Goal: Information Seeking & Learning: Check status

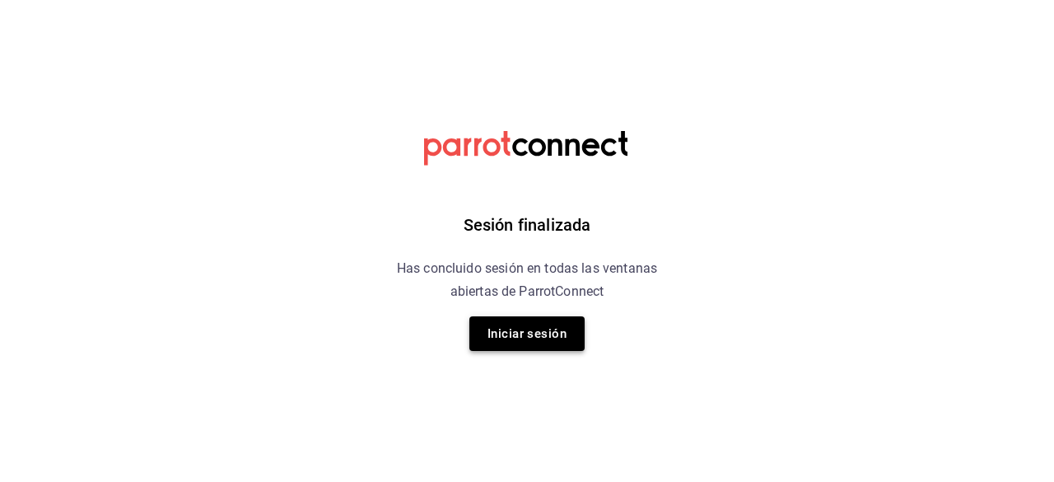
click at [567, 330] on button "Iniciar sesión" at bounding box center [526, 333] width 115 height 35
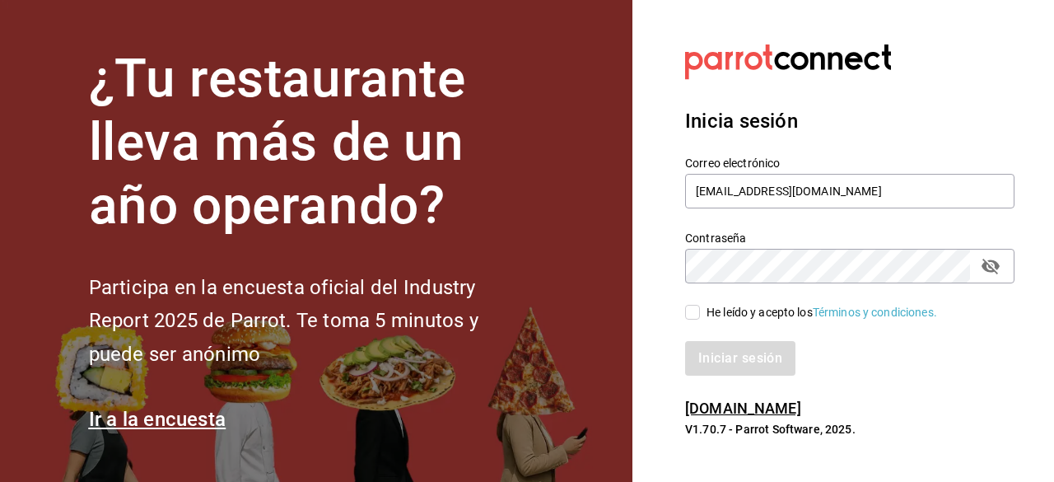
click at [693, 317] on input "He leído y acepto los Términos y condiciones." at bounding box center [692, 312] width 15 height 15
checkbox input "true"
click at [707, 355] on button "Iniciar sesión" at bounding box center [741, 358] width 112 height 35
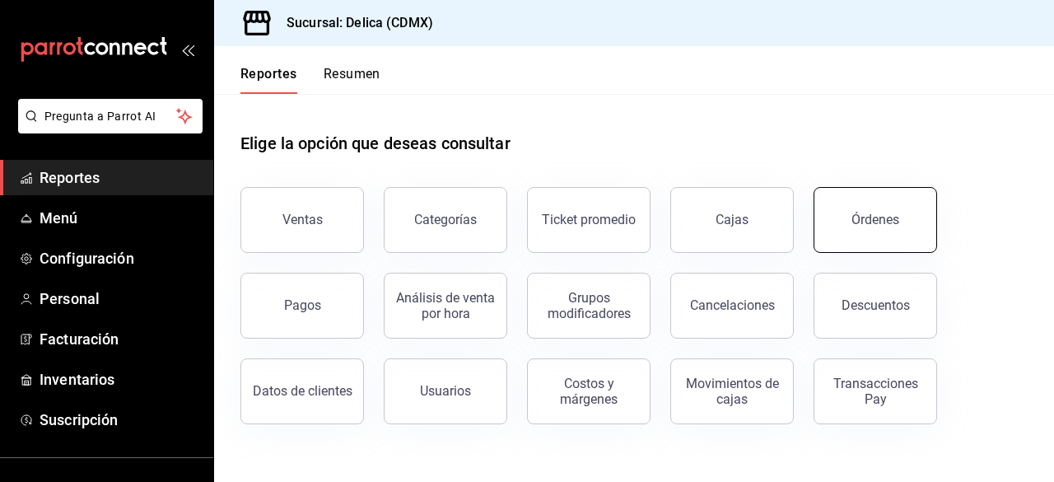
click at [891, 243] on button "Órdenes" at bounding box center [876, 220] width 124 height 66
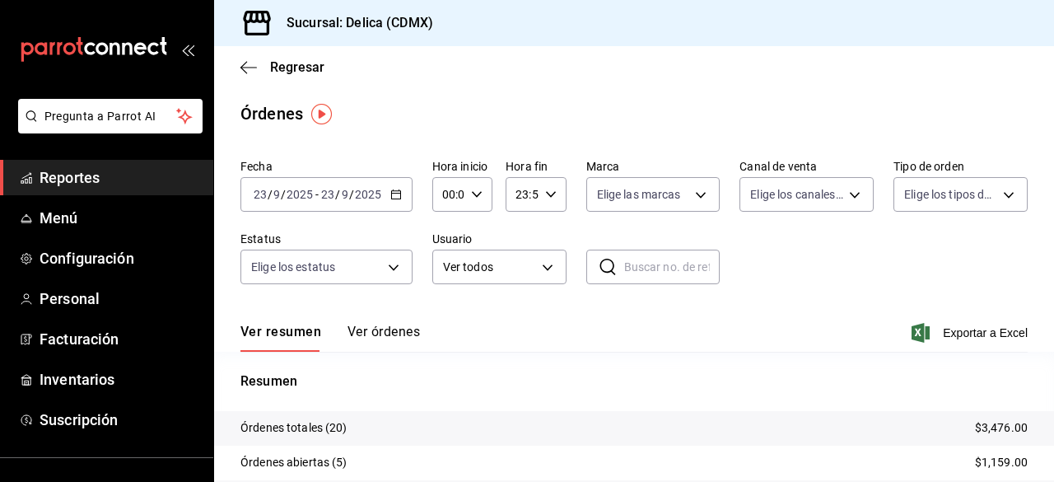
click at [853, 287] on div "Fecha [DATE] [DATE] - [DATE] [DATE] Hora inicio 00:00 Hora inicio Hora fin 23:5…" at bounding box center [633, 228] width 787 height 152
click at [281, 59] on span "Regresar" at bounding box center [297, 67] width 54 height 16
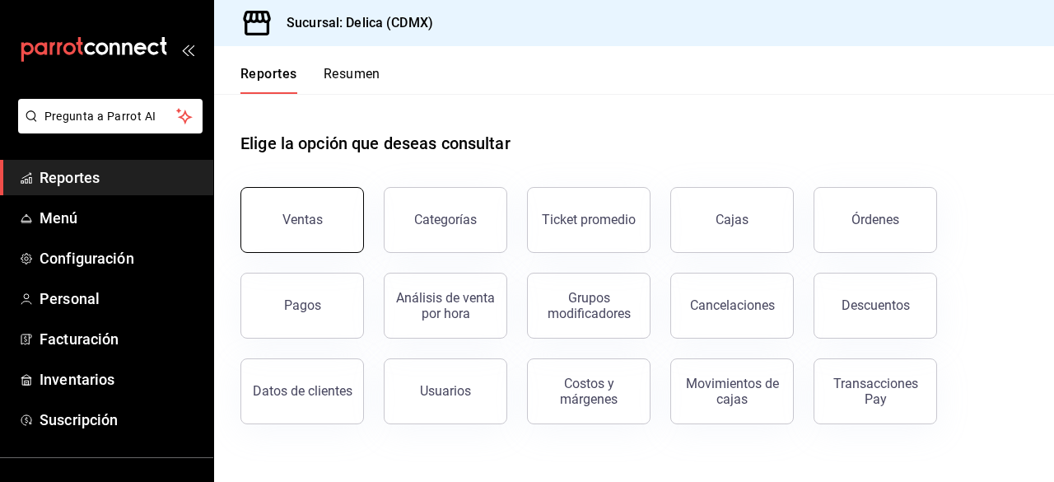
click at [280, 203] on button "Ventas" at bounding box center [302, 220] width 124 height 66
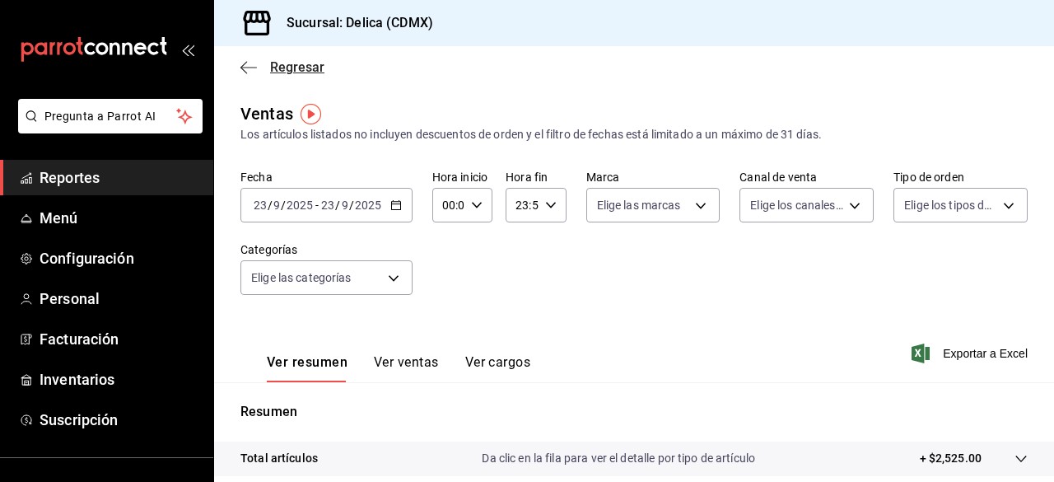
click at [240, 67] on icon "button" at bounding box center [248, 67] width 16 height 15
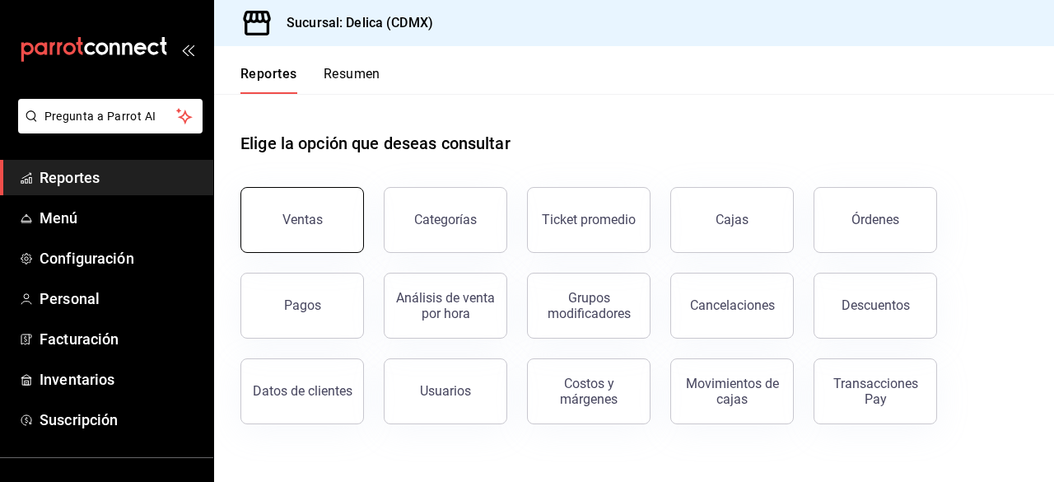
click at [282, 215] on button "Ventas" at bounding box center [302, 220] width 124 height 66
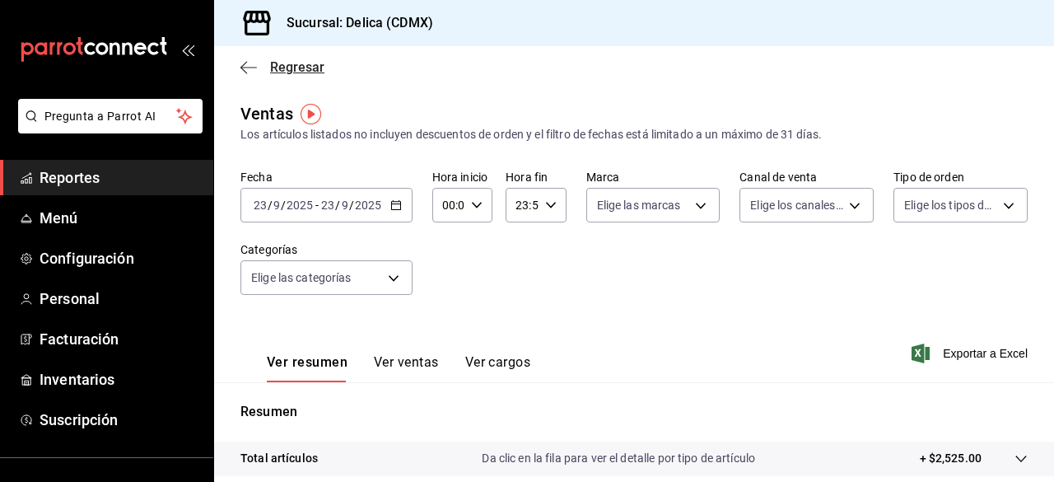
click at [286, 62] on span "Regresar" at bounding box center [297, 67] width 54 height 16
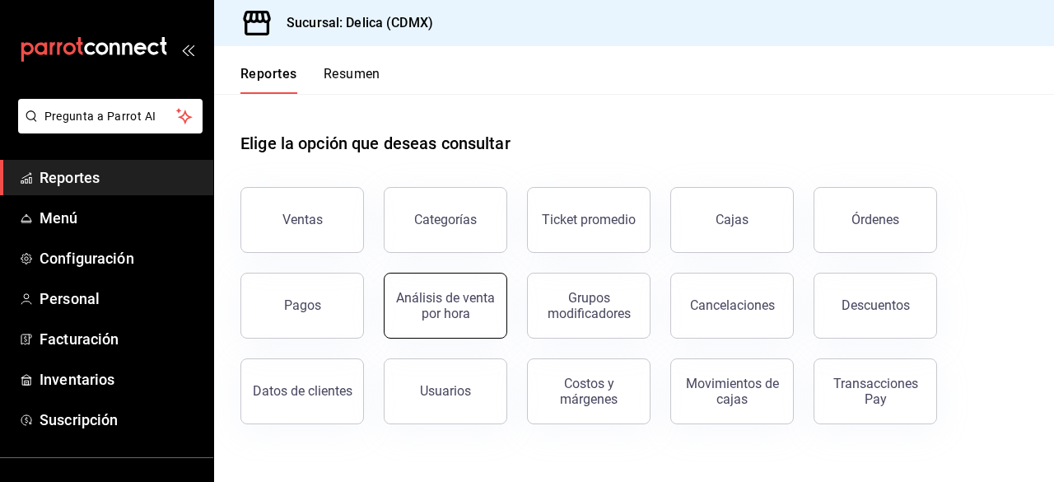
click at [469, 304] on div "Análisis de venta por hora" at bounding box center [445, 305] width 102 height 31
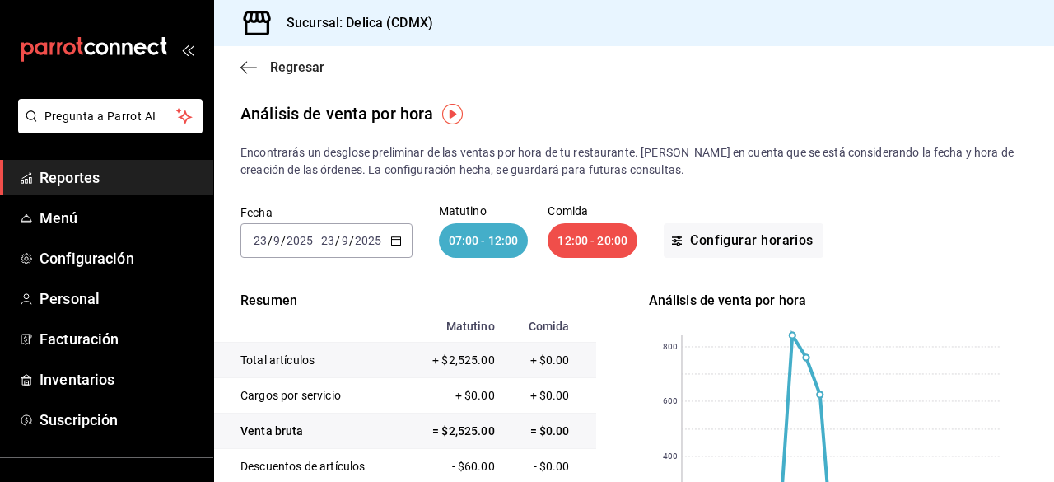
click at [280, 73] on span "Regresar" at bounding box center [297, 67] width 54 height 16
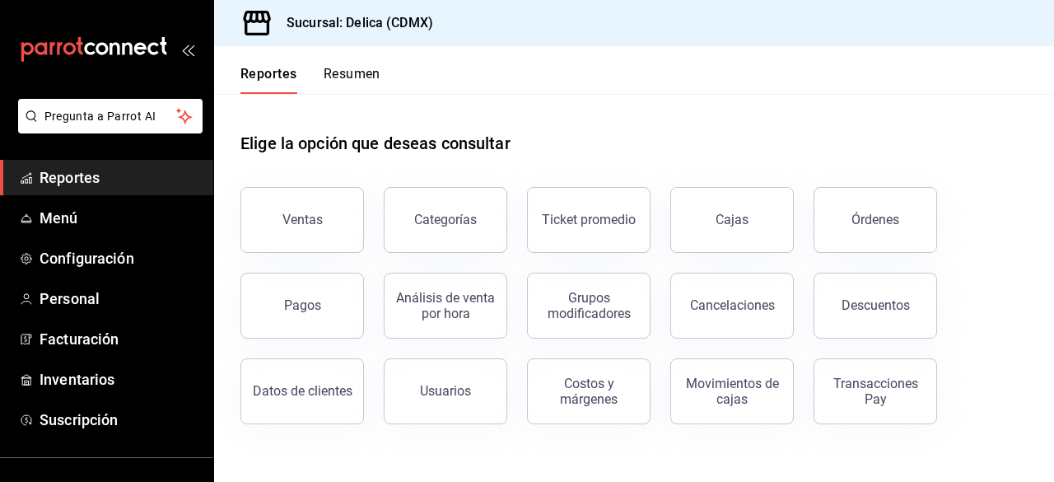
click at [456, 106] on div "Elige la opción que deseas consultar" at bounding box center [633, 130] width 787 height 73
click at [374, 87] on button "Resumen" at bounding box center [352, 80] width 57 height 28
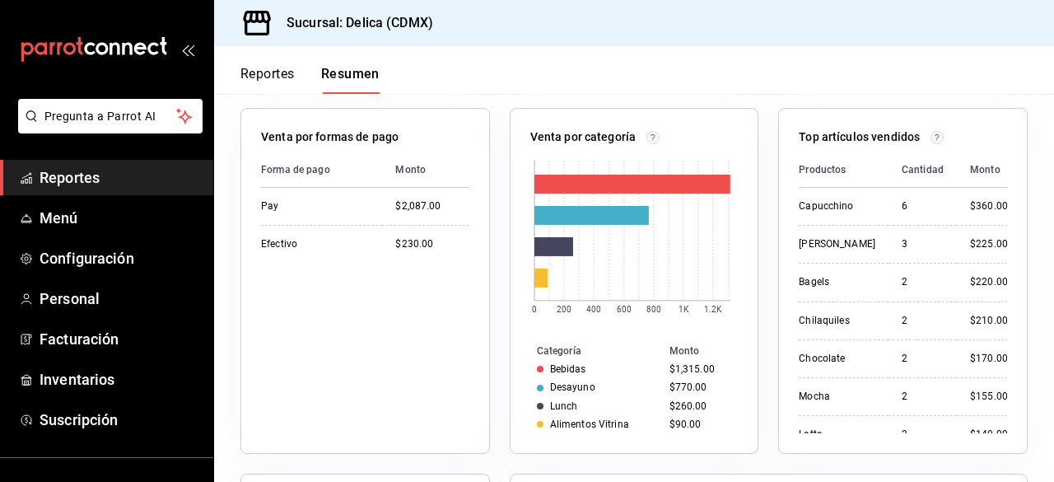
click at [270, 82] on button "Reportes" at bounding box center [267, 80] width 54 height 28
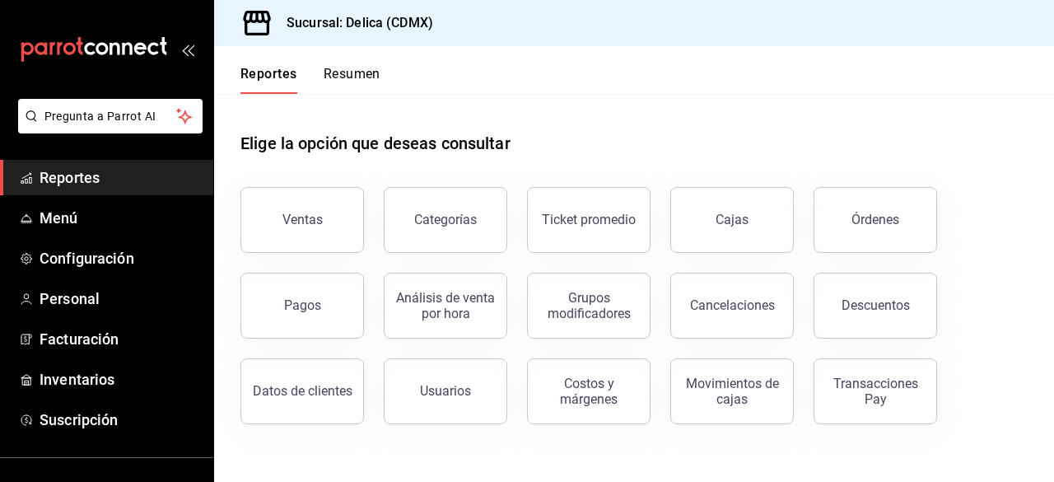
click at [882, 251] on div "Órdenes" at bounding box center [865, 210] width 143 height 86
click at [881, 224] on div "Órdenes" at bounding box center [875, 220] width 48 height 16
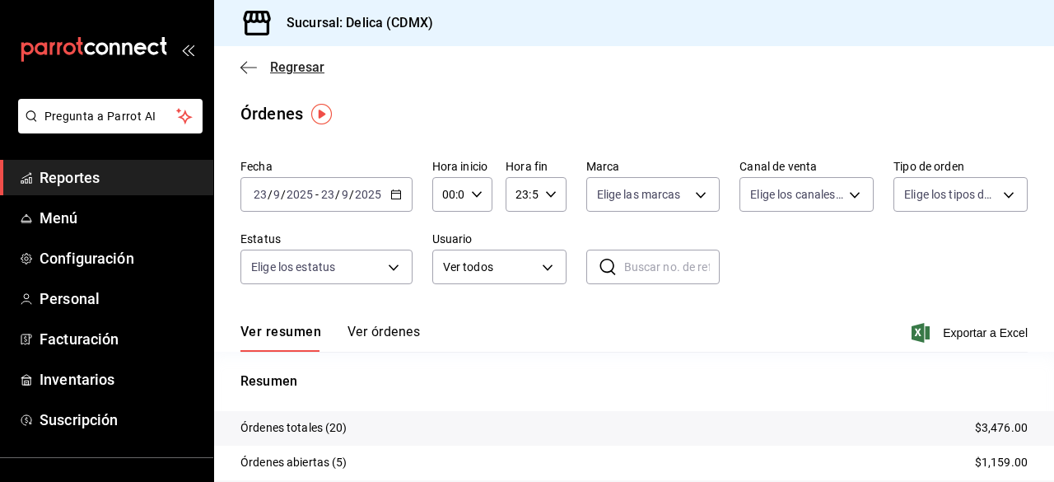
click at [301, 66] on span "Regresar" at bounding box center [297, 67] width 54 height 16
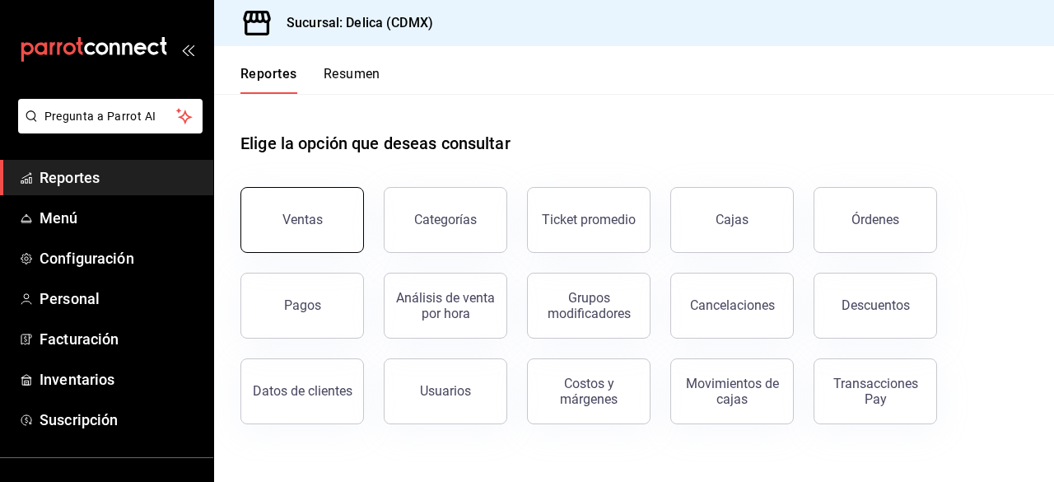
click at [336, 232] on button "Ventas" at bounding box center [302, 220] width 124 height 66
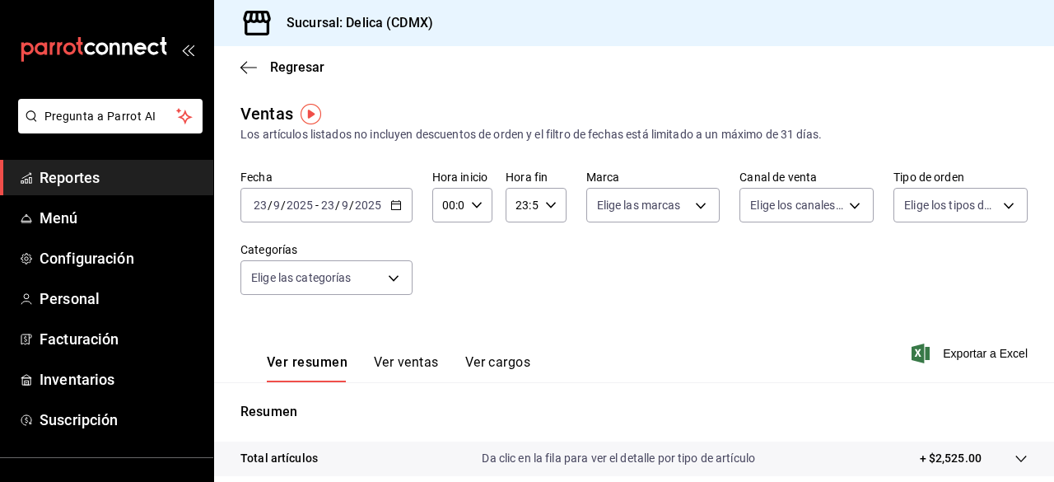
click at [403, 213] on div "[DATE] [DATE] - [DATE] [DATE]" at bounding box center [326, 205] width 172 height 35
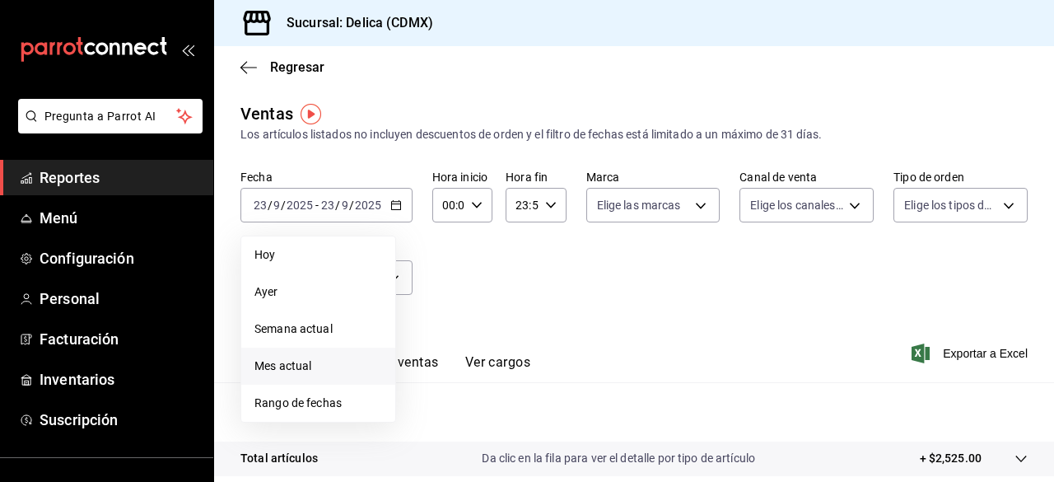
click at [349, 380] on li "Mes actual" at bounding box center [318, 366] width 154 height 37
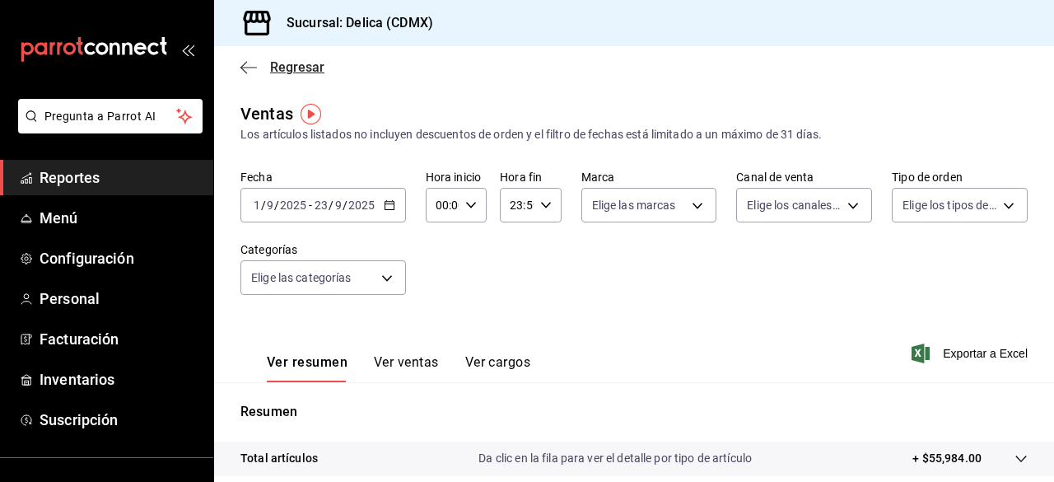
click at [254, 61] on icon "button" at bounding box center [248, 67] width 16 height 15
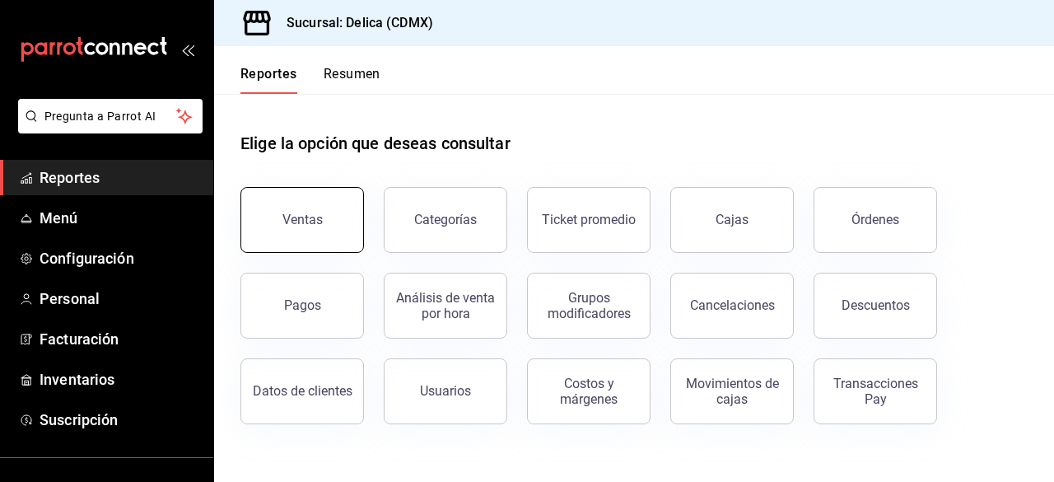
click at [287, 197] on button "Ventas" at bounding box center [302, 220] width 124 height 66
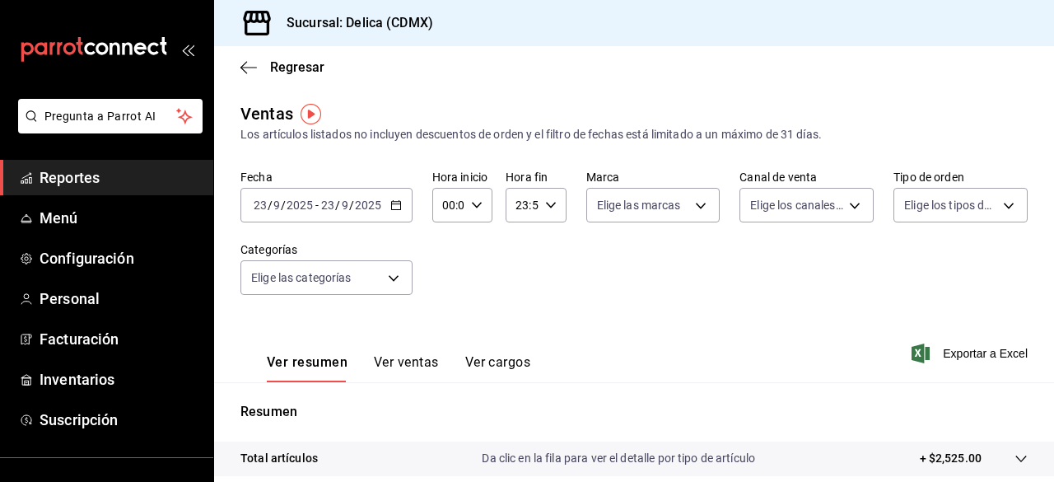
click at [407, 203] on div "[DATE] [DATE] - [DATE] [DATE]" at bounding box center [326, 205] width 172 height 35
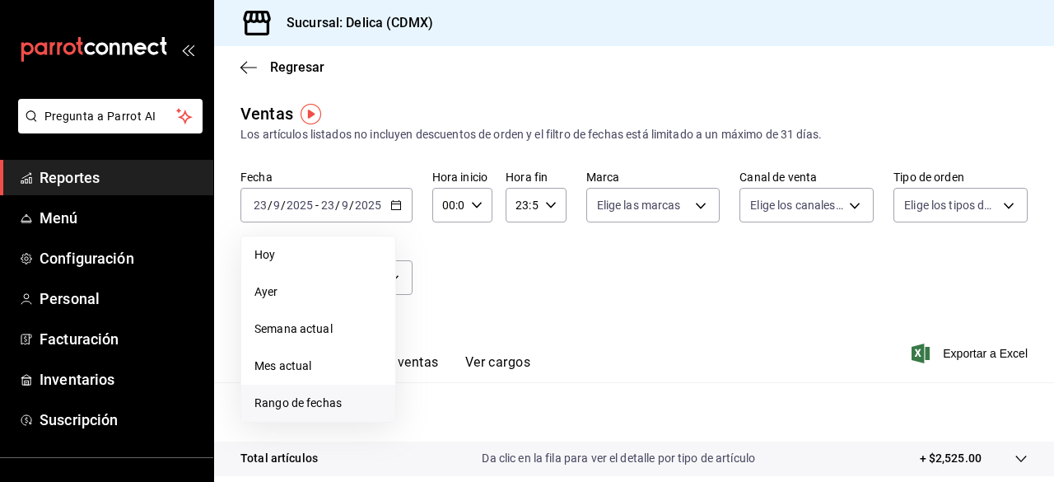
click at [321, 391] on li "Rango de fechas" at bounding box center [318, 403] width 154 height 37
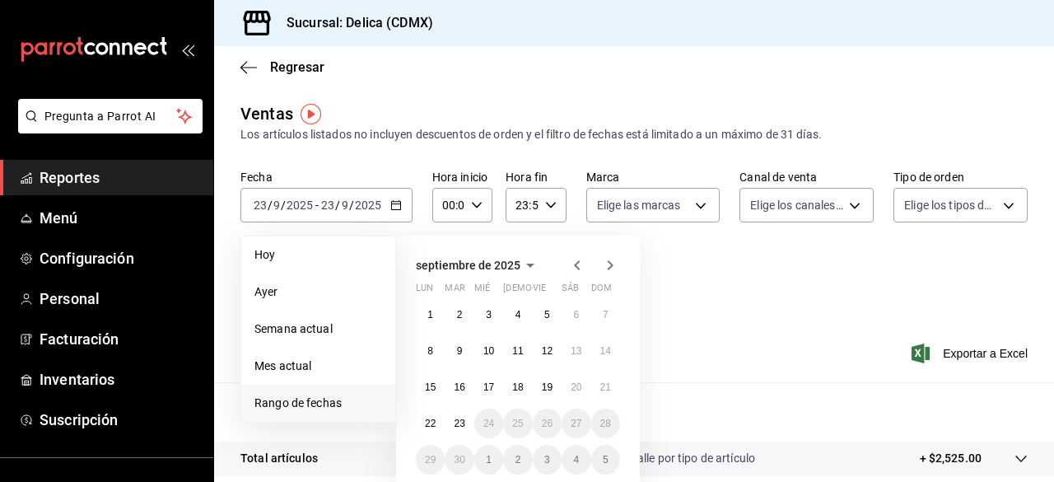
click at [578, 265] on icon "button" at bounding box center [577, 265] width 20 height 20
click at [553, 314] on button "1" at bounding box center [547, 315] width 29 height 30
click at [606, 455] on abbr "31" at bounding box center [605, 460] width 11 height 12
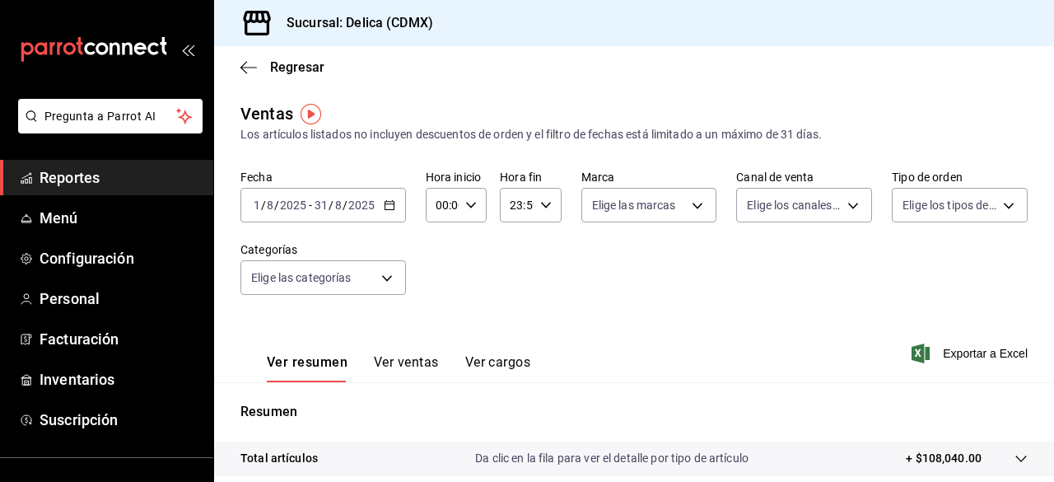
click at [392, 211] on div "[DATE] [DATE] - [DATE] [DATE]" at bounding box center [323, 205] width 166 height 35
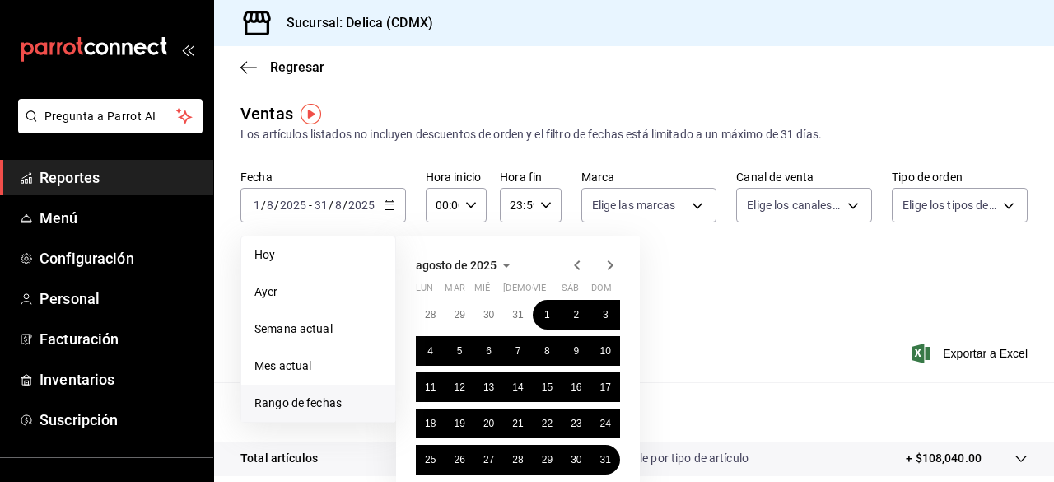
click at [586, 259] on icon "button" at bounding box center [577, 265] width 20 height 20
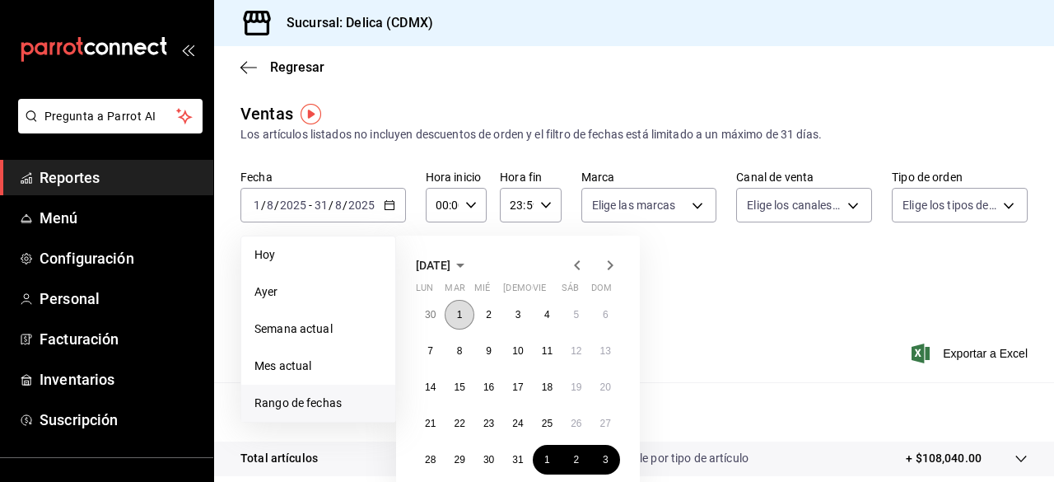
click at [459, 315] on abbr "1" at bounding box center [460, 315] width 6 height 12
click at [523, 467] on button "31" at bounding box center [517, 460] width 29 height 30
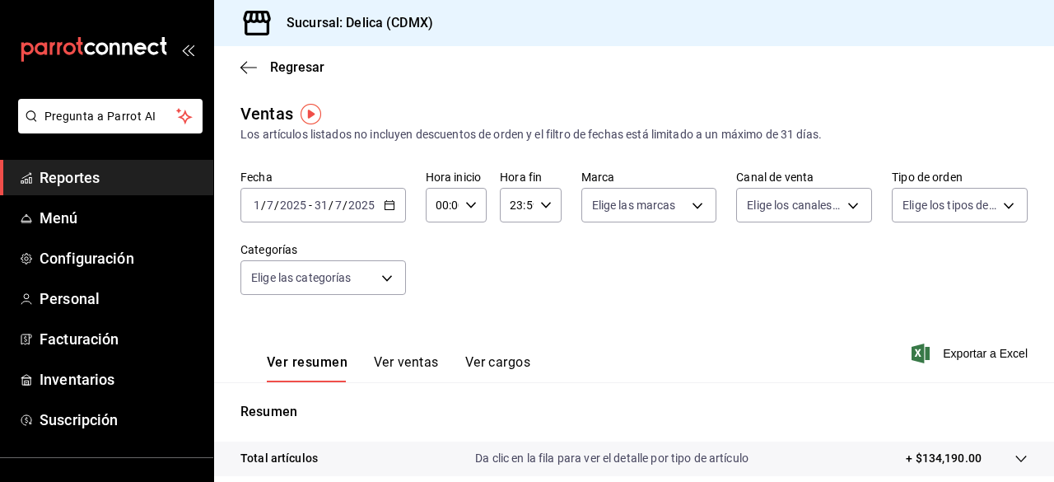
click at [296, 75] on span "Regresar" at bounding box center [297, 67] width 54 height 16
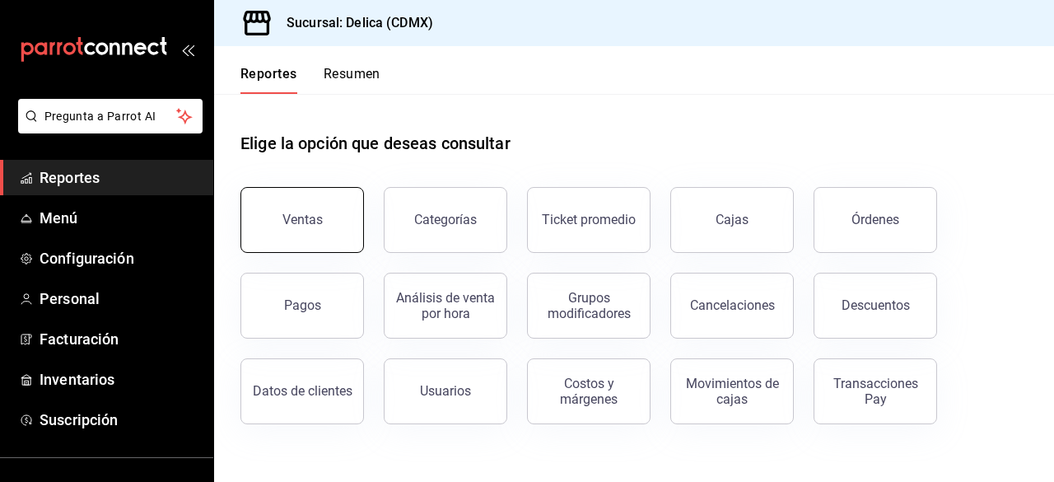
click at [340, 228] on button "Ventas" at bounding box center [302, 220] width 124 height 66
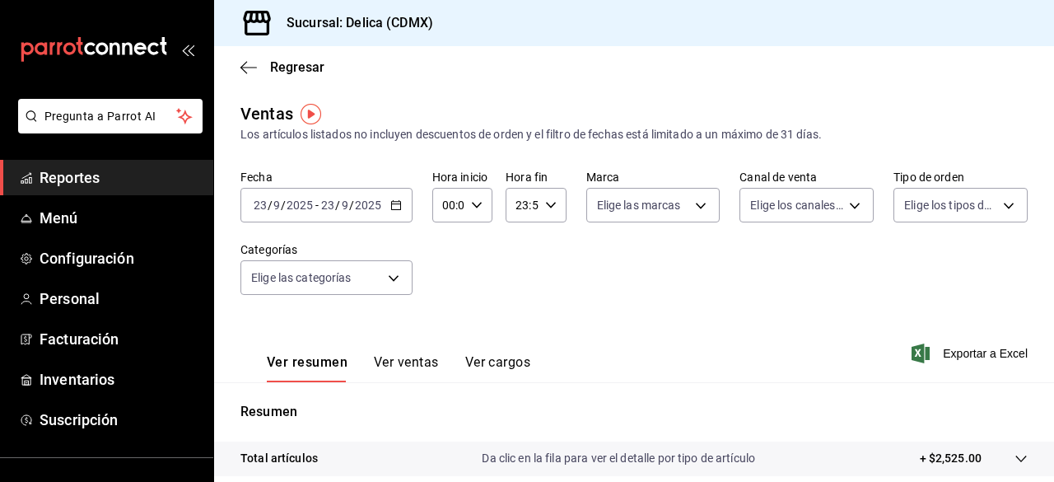
click at [397, 198] on div "[DATE] [DATE] - [DATE] [DATE]" at bounding box center [326, 205] width 172 height 35
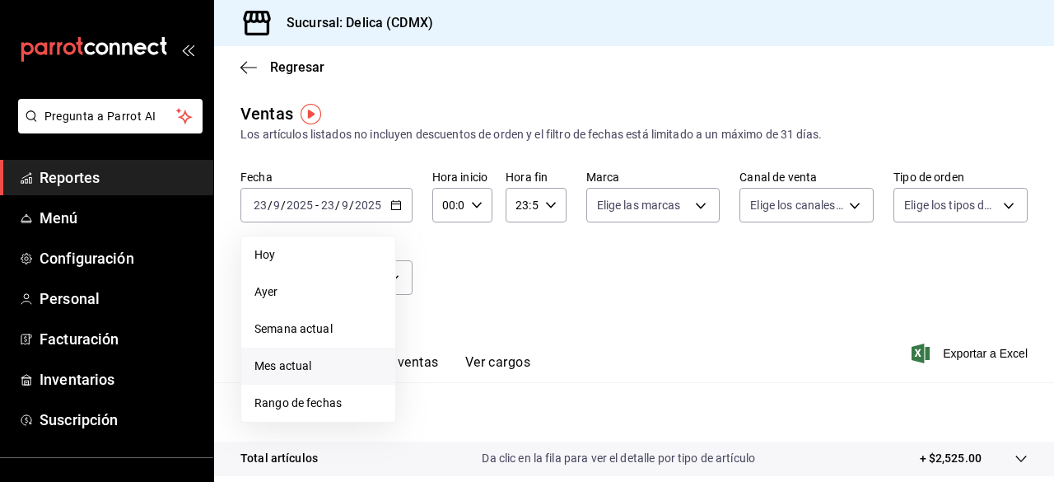
click at [369, 355] on li "Mes actual" at bounding box center [318, 366] width 154 height 37
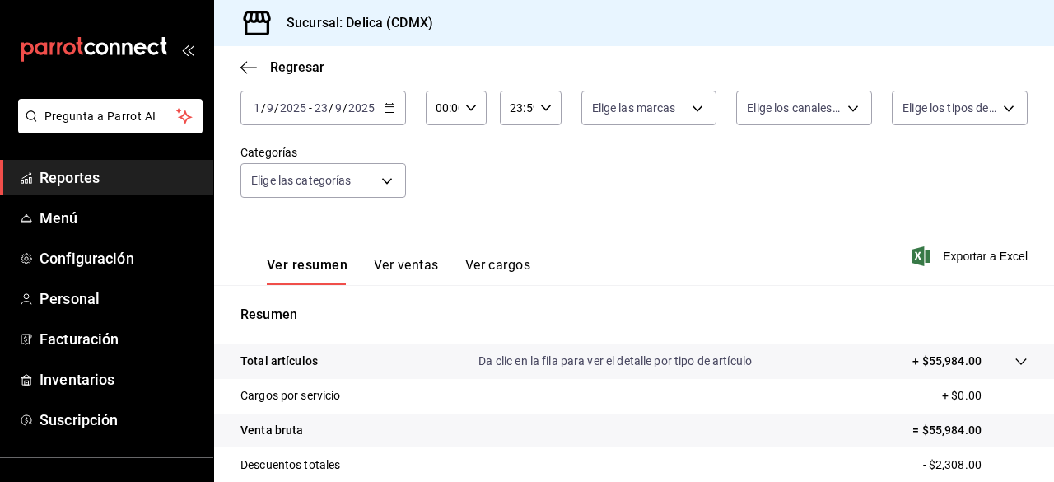
scroll to position [98, 0]
click at [251, 72] on icon "button" at bounding box center [248, 67] width 16 height 15
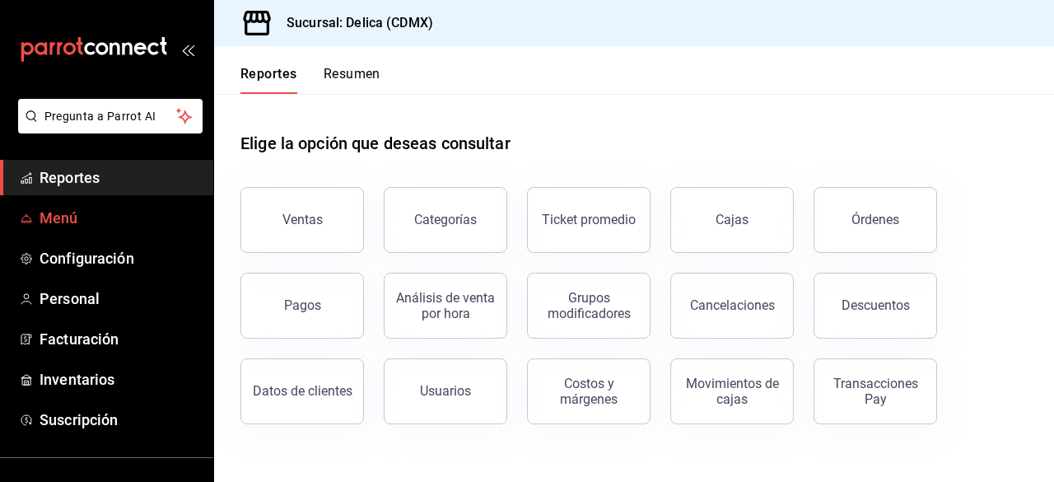
click at [36, 214] on link "Menú" at bounding box center [106, 217] width 213 height 35
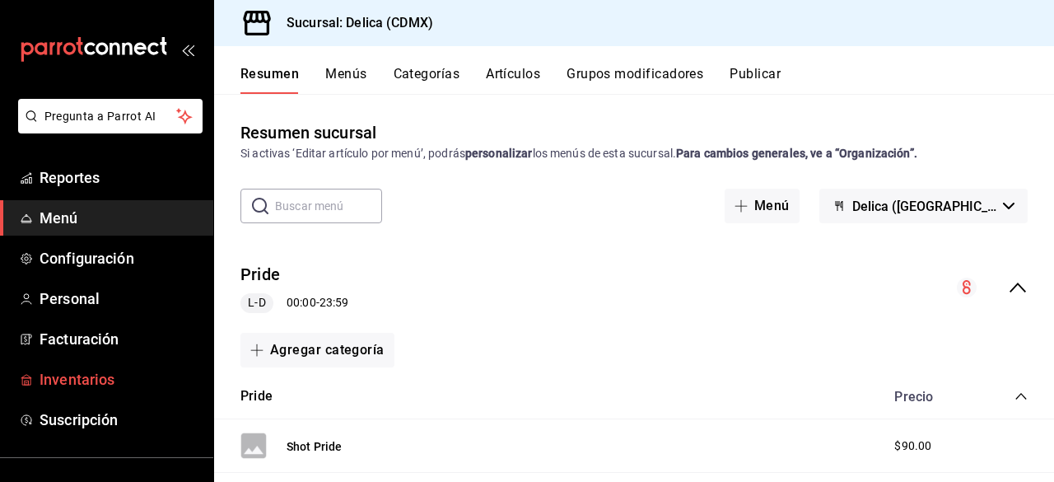
click at [91, 375] on span "Inventarios" at bounding box center [120, 379] width 161 height 22
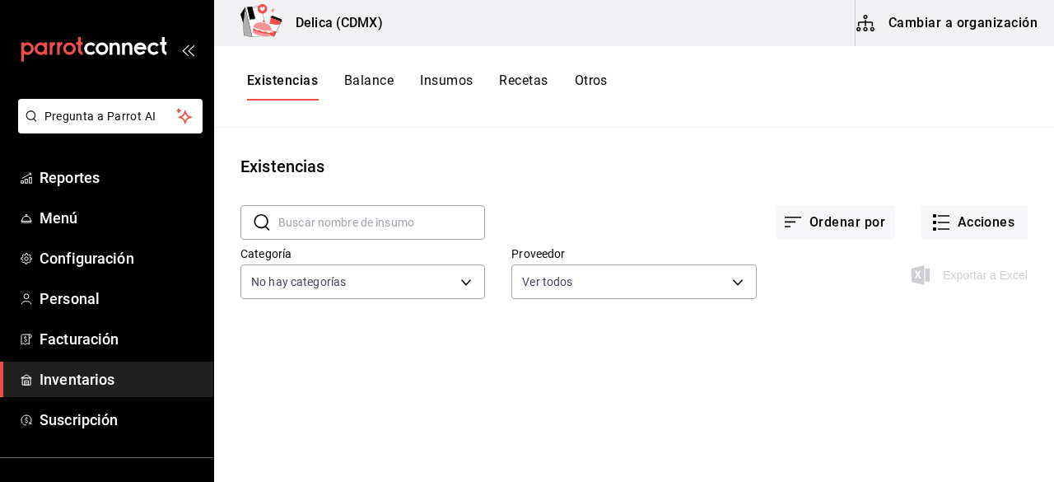
click at [818, 137] on main "Existencias ​ ​ Ordenar por Acciones Categoría No hay categorías Proveedor Ver …" at bounding box center [634, 299] width 840 height 343
click at [449, 88] on button "Insumos" at bounding box center [446, 86] width 53 height 28
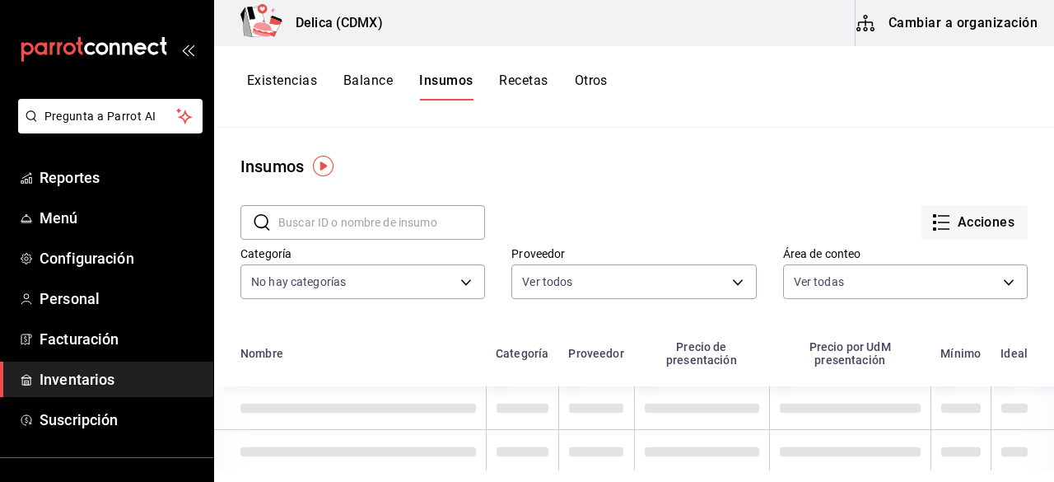
click at [534, 87] on button "Recetas" at bounding box center [523, 86] width 49 height 28
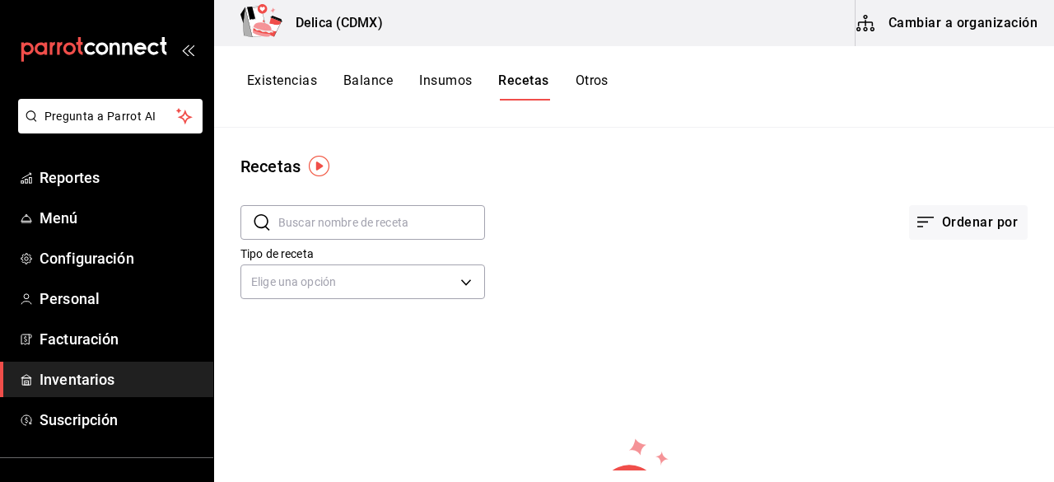
click at [614, 86] on div "Existencias Balance Insumos Recetas Otros" at bounding box center [634, 86] width 840 height 28
click at [592, 83] on button "Otros" at bounding box center [592, 86] width 33 height 28
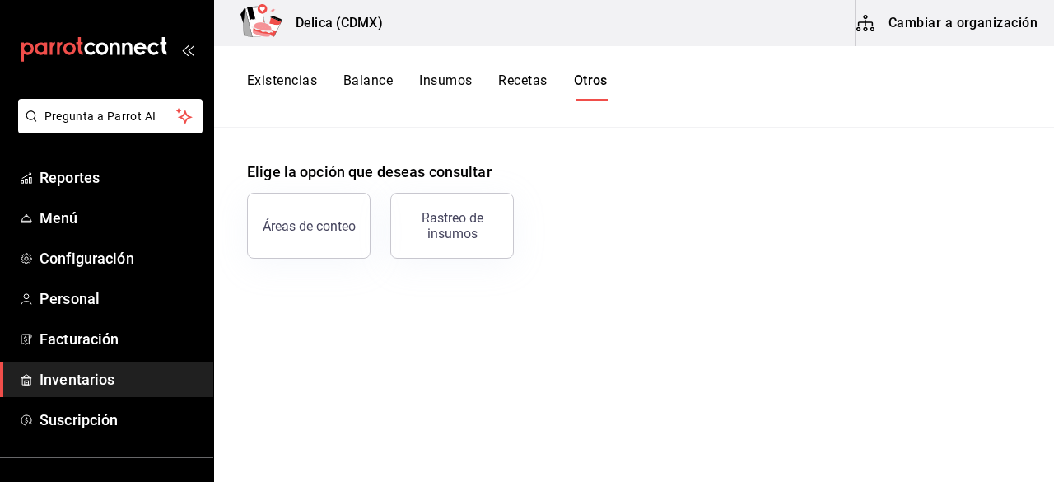
click at [283, 95] on button "Existencias" at bounding box center [282, 86] width 70 height 28
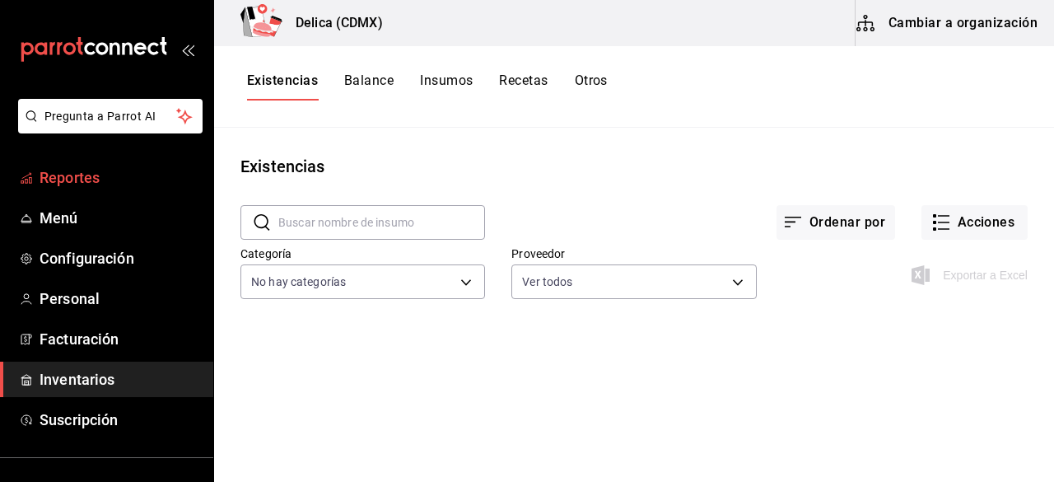
click at [54, 180] on span "Reportes" at bounding box center [120, 177] width 161 height 22
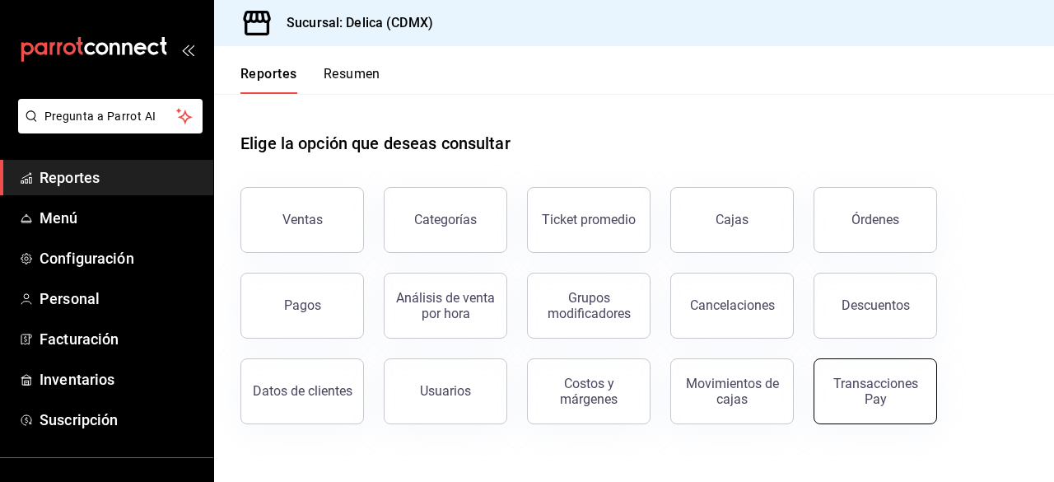
click at [865, 403] on div "Transacciones Pay" at bounding box center [875, 391] width 102 height 31
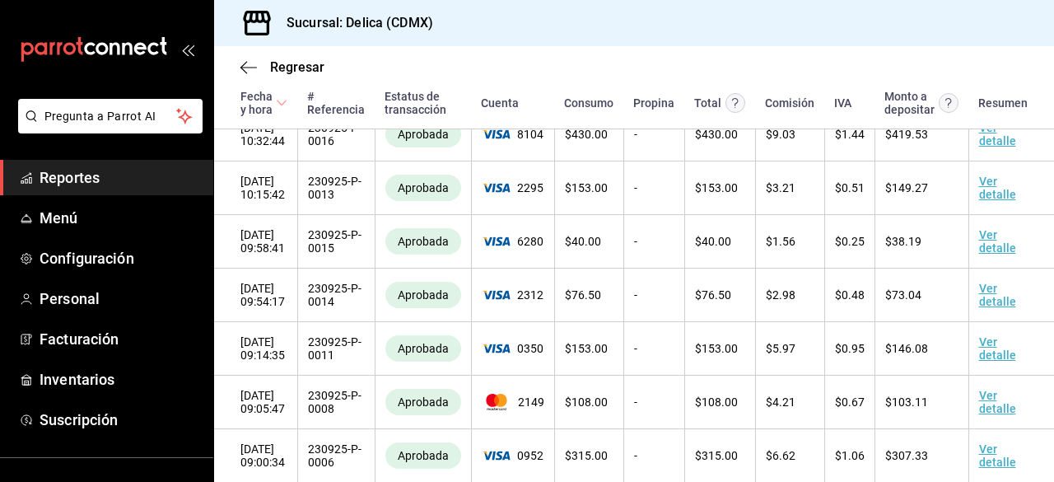
scroll to position [369, 0]
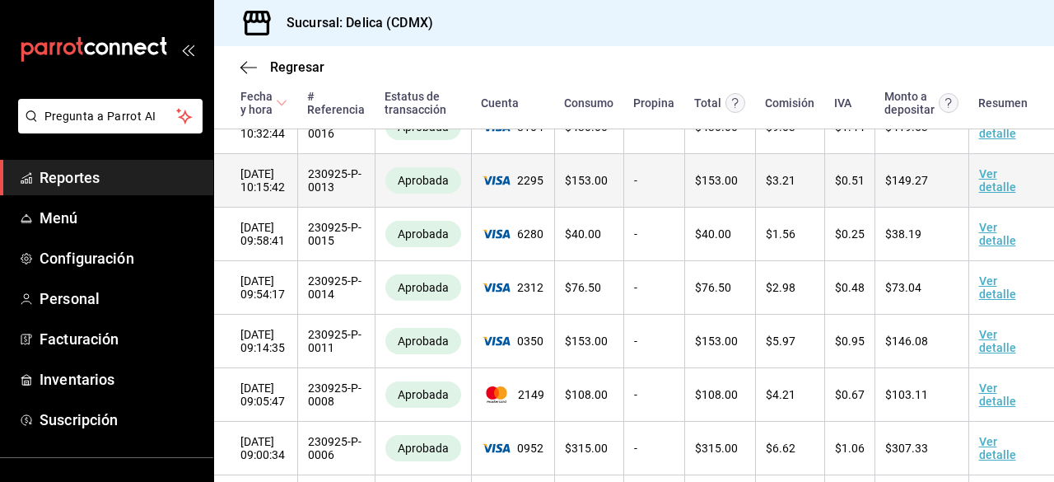
click at [981, 182] on link "Ver detalle" at bounding box center [997, 180] width 37 height 26
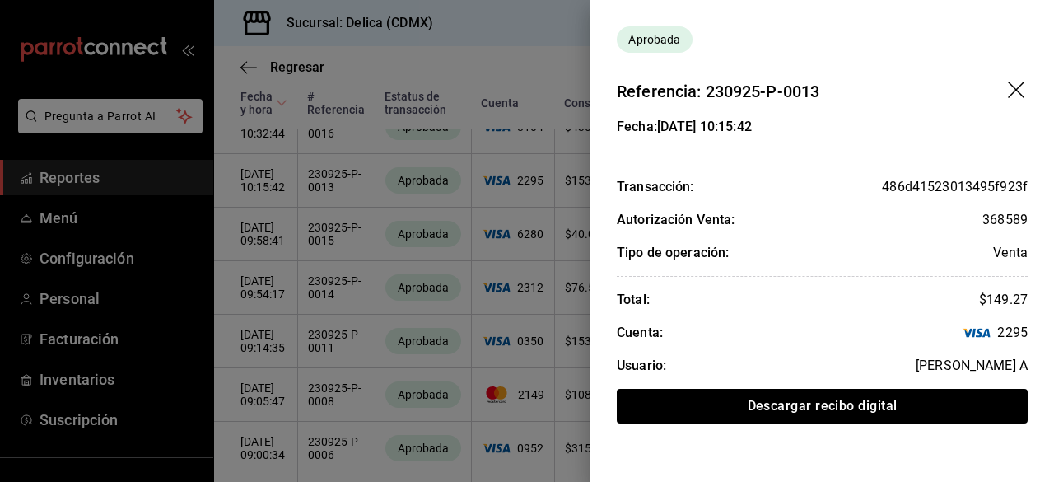
click at [1019, 93] on icon "drag" at bounding box center [1016, 90] width 16 height 16
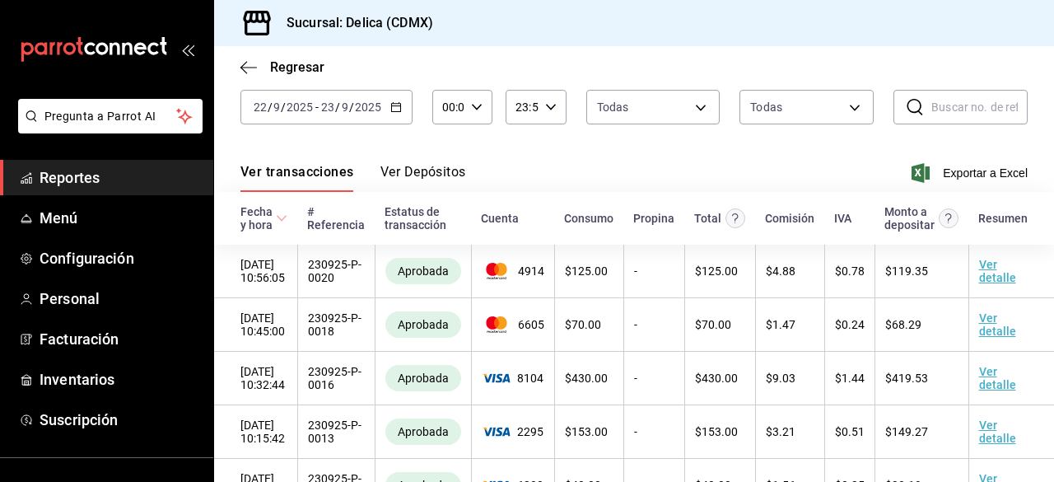
scroll to position [0, 0]
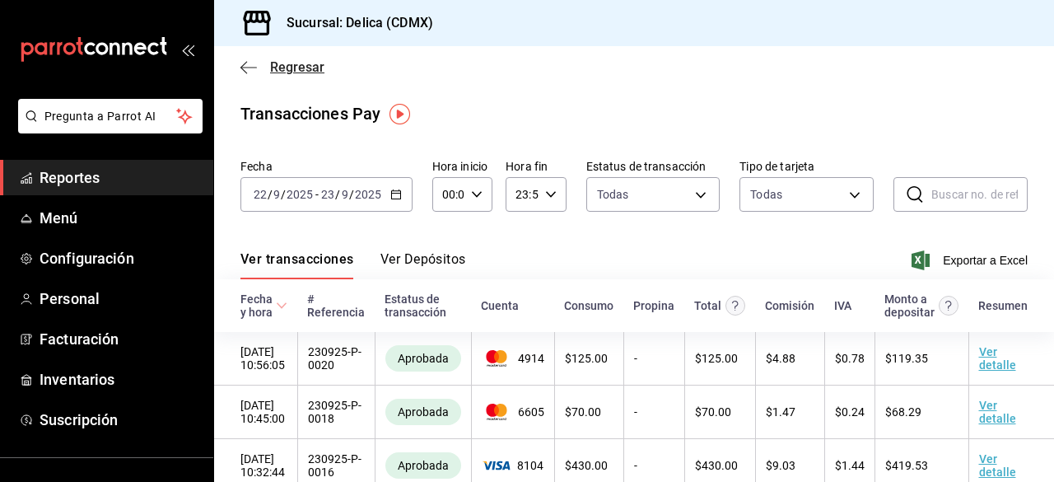
click at [307, 68] on span "Regresar" at bounding box center [297, 67] width 54 height 16
